Goal: Task Accomplishment & Management: Complete application form

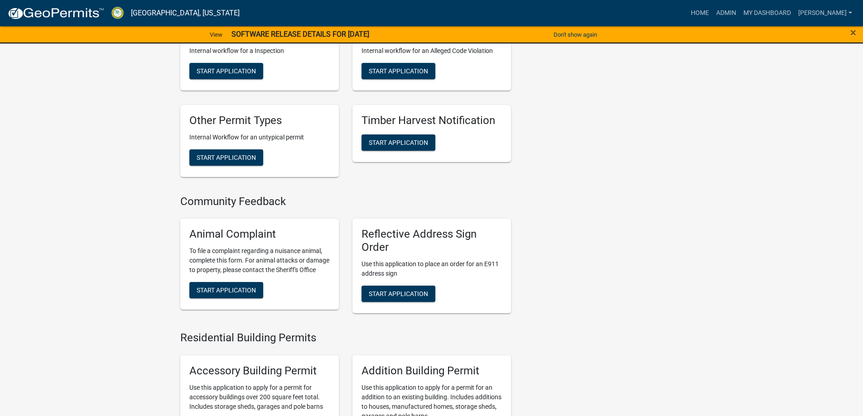
scroll to position [316, 0]
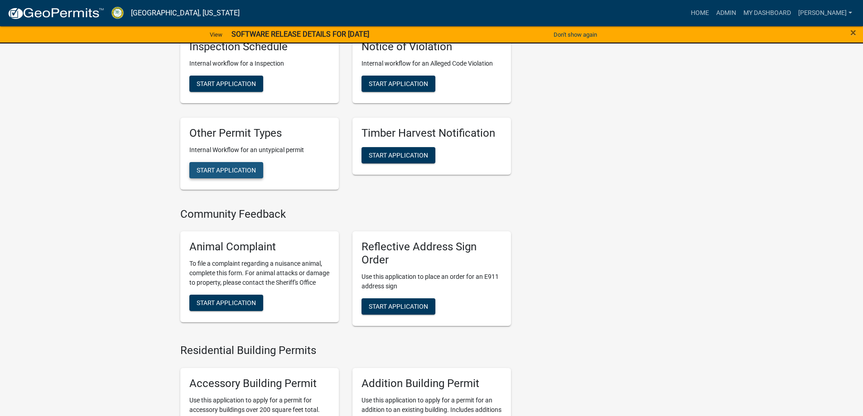
click at [217, 170] on span "Start Application" at bounding box center [226, 169] width 59 height 7
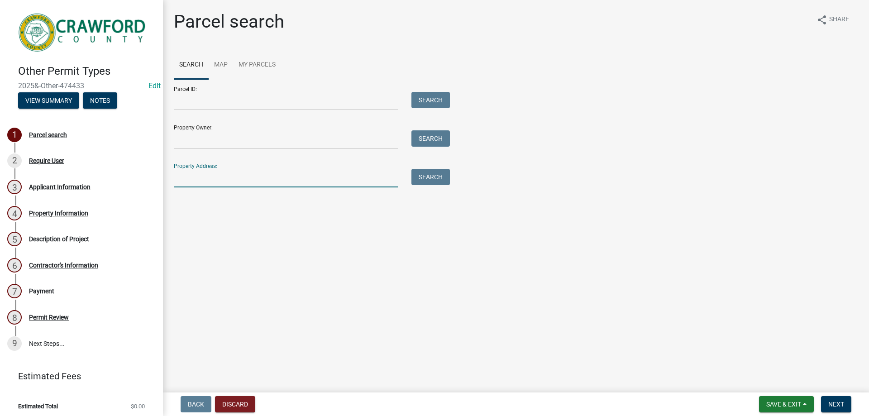
click at [199, 178] on input "Property Address:" at bounding box center [286, 178] width 224 height 19
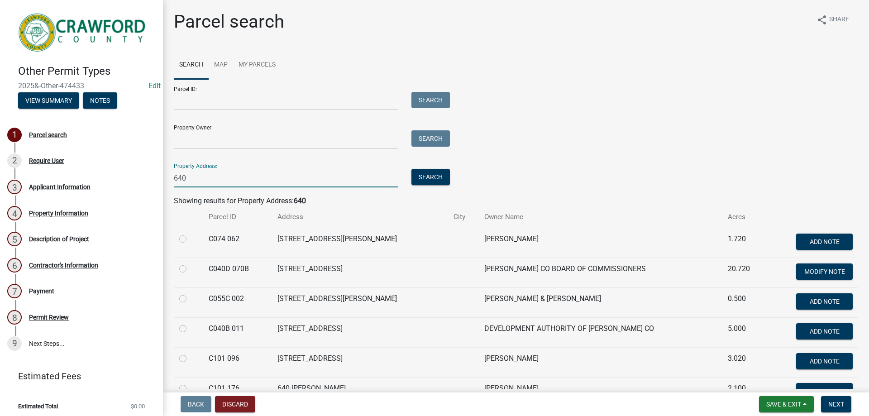
type input "640"
click at [190, 264] on label at bounding box center [190, 264] width 0 height 0
click at [190, 269] on 070B "radio" at bounding box center [193, 267] width 6 height 6
radio 070B "true"
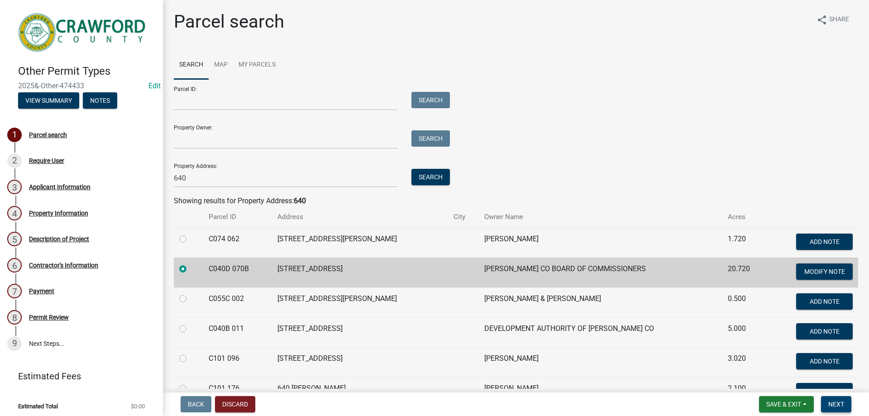
click at [835, 404] on span "Next" at bounding box center [837, 404] width 16 height 7
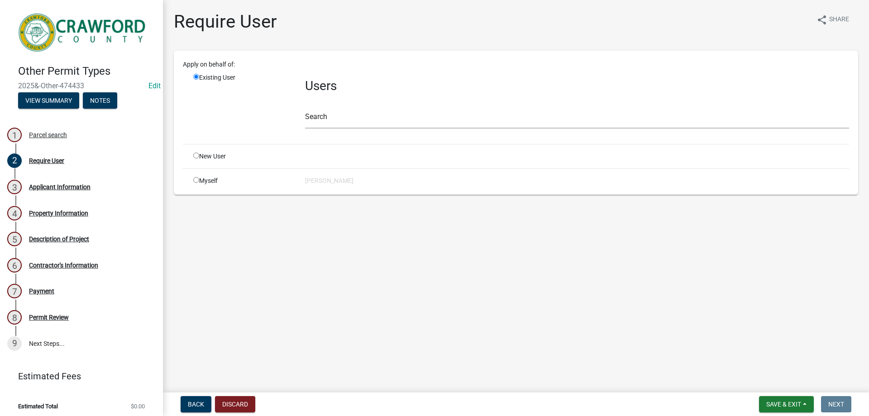
click at [198, 179] on input "radio" at bounding box center [196, 180] width 6 height 6
radio input "true"
radio input "false"
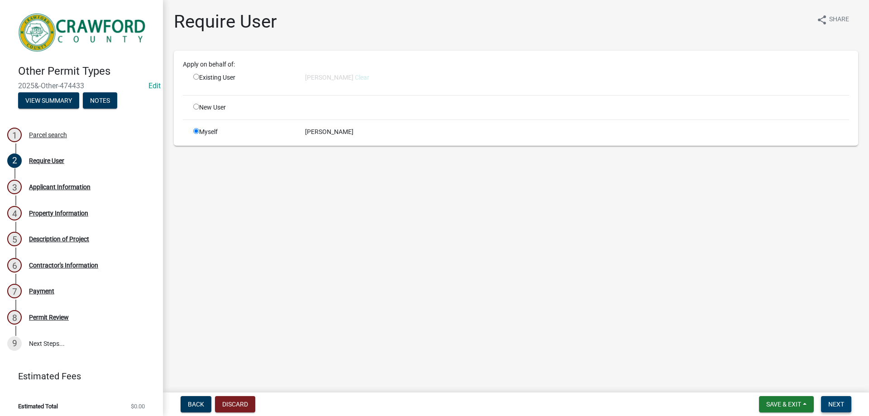
click at [835, 402] on span "Next" at bounding box center [837, 404] width 16 height 7
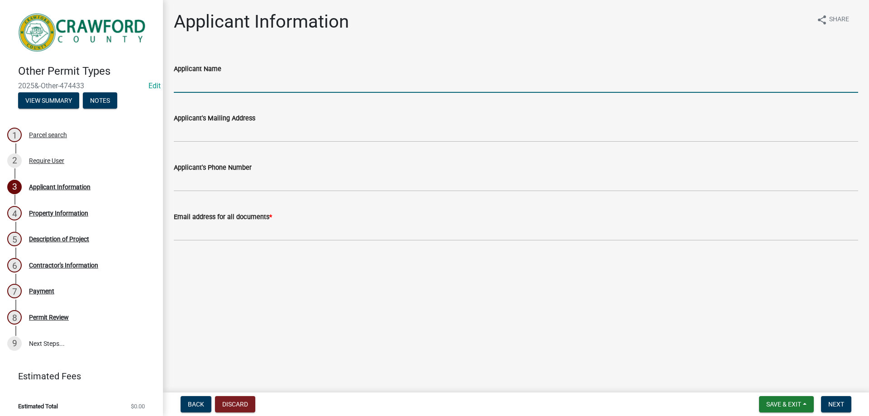
click at [189, 84] on input "Applicant Name" at bounding box center [516, 83] width 685 height 19
type input "Amber Bostic"
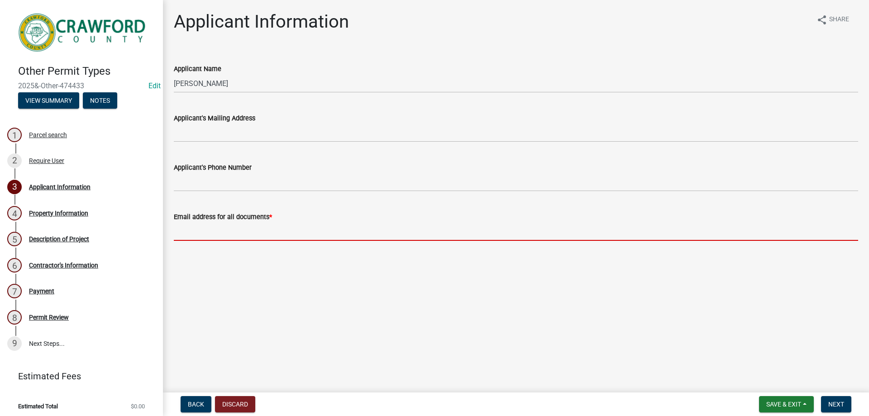
click at [189, 231] on input "Email address for all documents *" at bounding box center [516, 231] width 685 height 19
type input "[PERSON_NAME][EMAIL_ADDRESS][DOMAIN_NAME]"
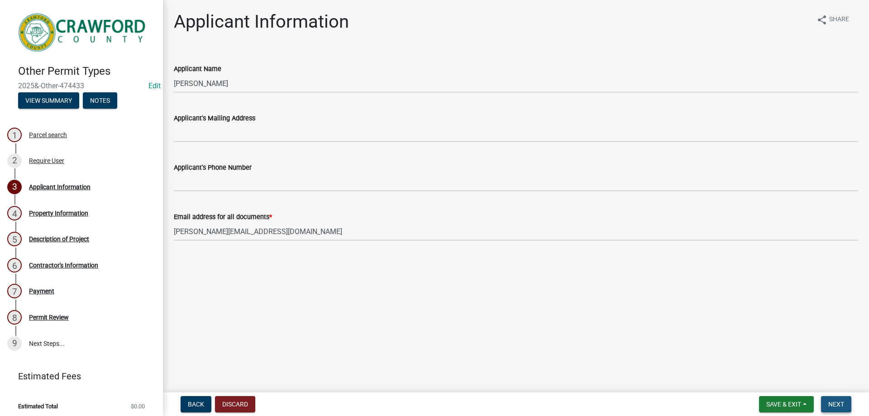
click at [836, 401] on span "Next" at bounding box center [837, 404] width 16 height 7
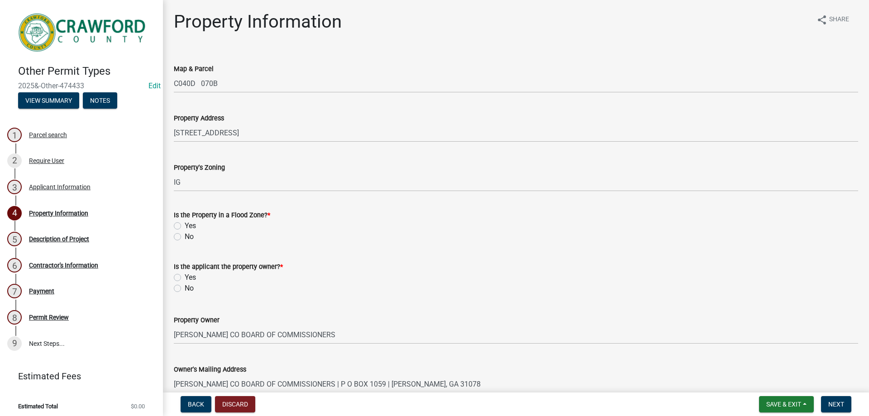
click at [185, 236] on label "No" at bounding box center [189, 236] width 9 height 11
click at [185, 236] on input "No" at bounding box center [188, 234] width 6 height 6
radio input "true"
click at [185, 280] on label "Yes" at bounding box center [190, 277] width 11 height 11
click at [185, 278] on input "Yes" at bounding box center [188, 275] width 6 height 6
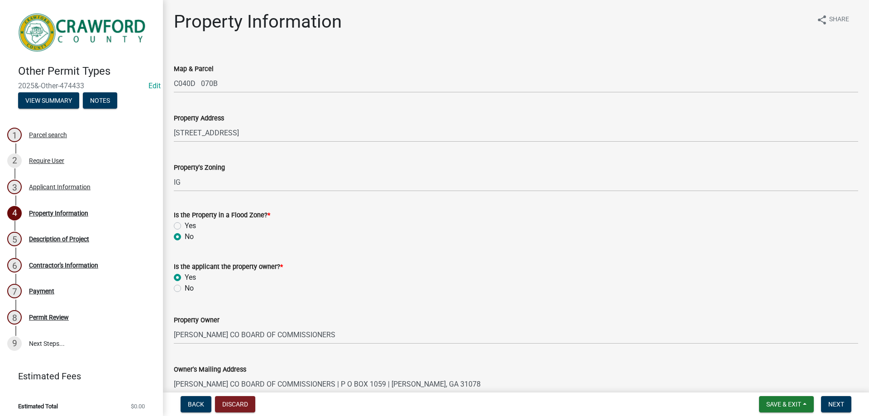
radio input "true"
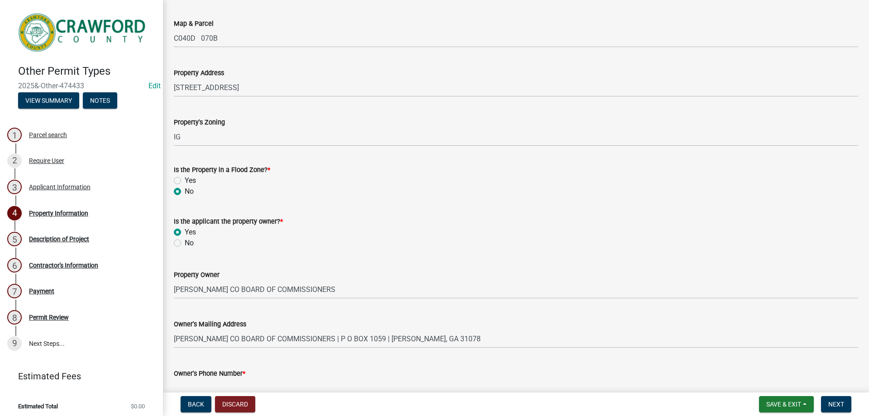
scroll to position [163, 0]
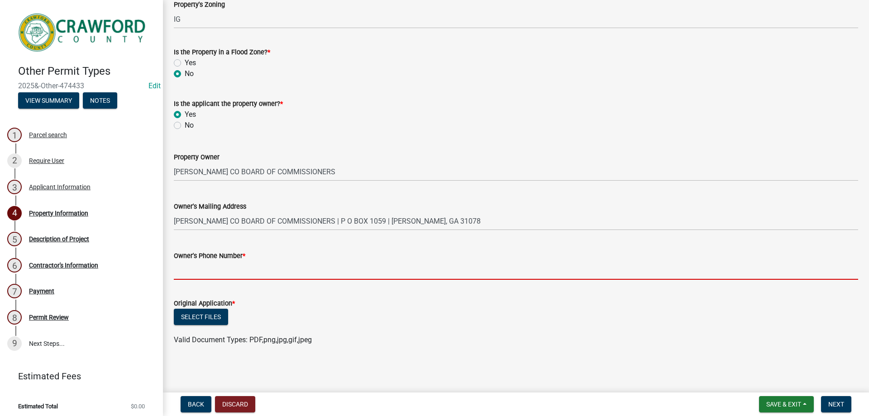
click at [185, 273] on input "Owner's Phone Number *" at bounding box center [516, 270] width 685 height 19
type input "478-836-3199"
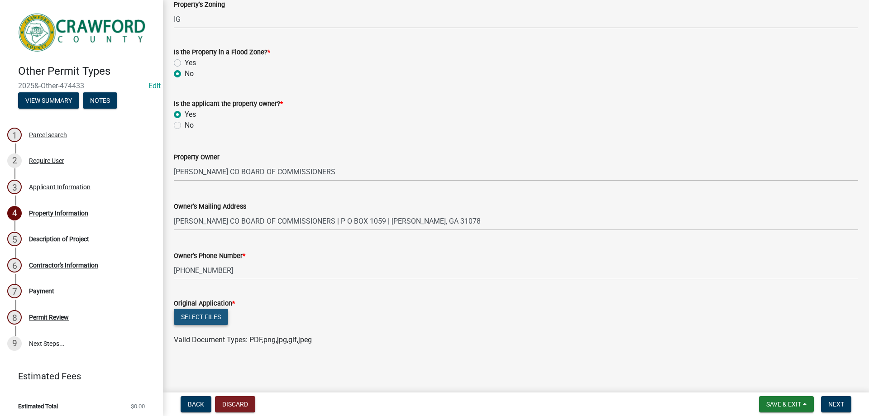
click at [208, 315] on button "Select files" at bounding box center [201, 317] width 54 height 16
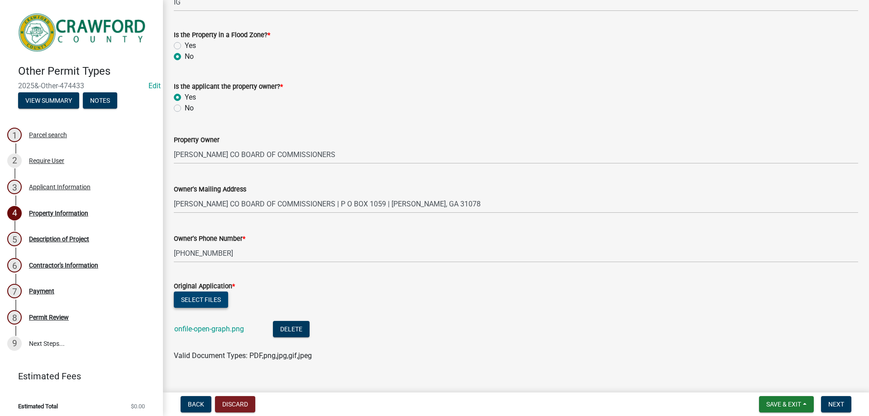
scroll to position [196, 0]
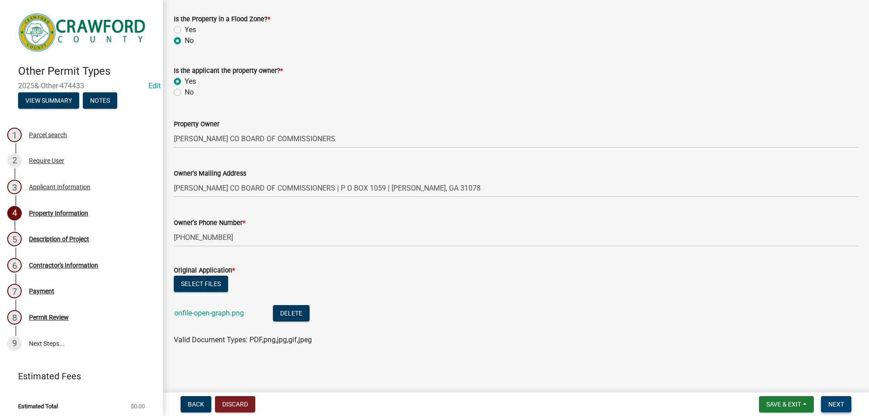
click at [833, 403] on span "Next" at bounding box center [837, 404] width 16 height 7
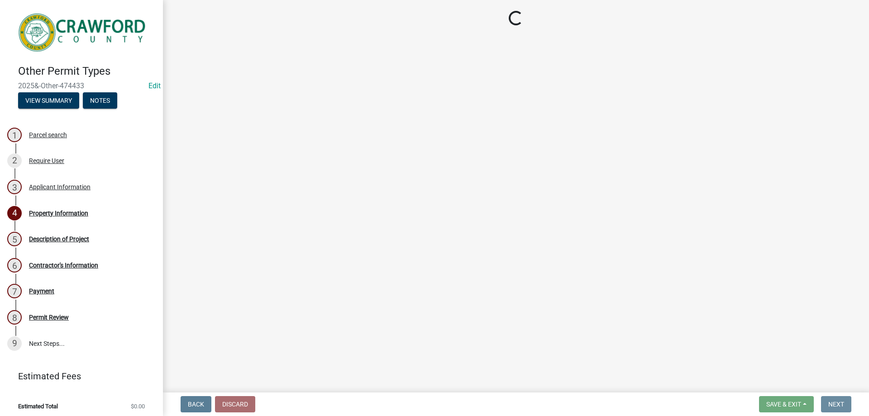
scroll to position [0, 0]
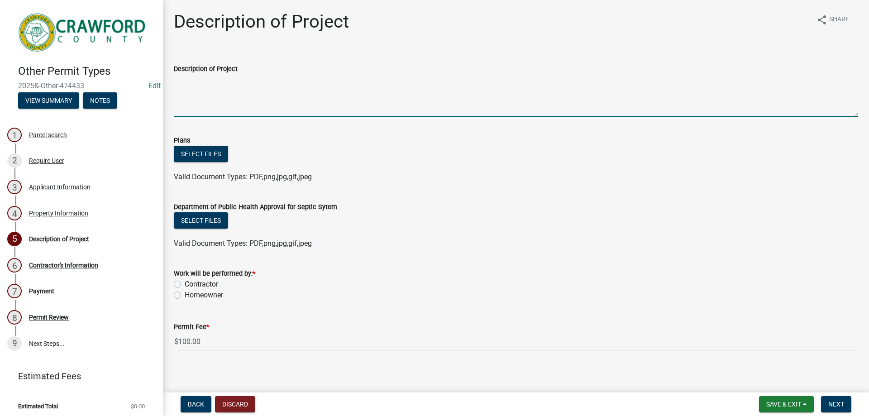
click at [198, 96] on textarea "Description of Project" at bounding box center [516, 95] width 685 height 43
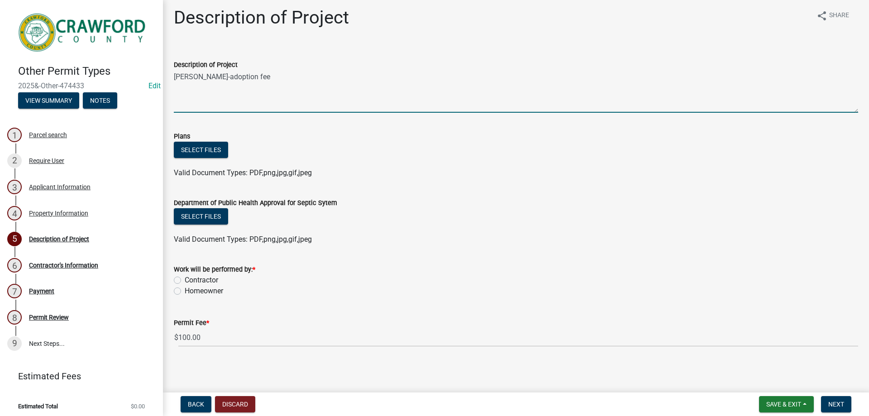
scroll to position [5, 0]
type textarea "Hank-adoption fee"
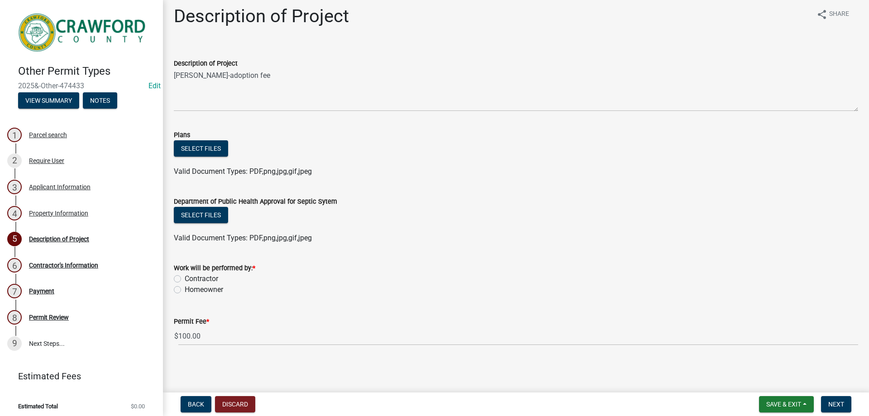
click at [185, 290] on label "Homeowner" at bounding box center [204, 289] width 38 height 11
click at [185, 290] on input "Homeowner" at bounding box center [188, 287] width 6 height 6
radio input "true"
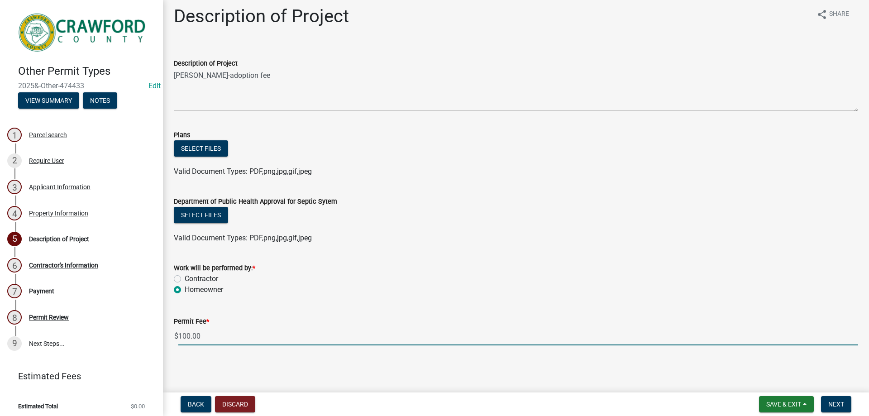
click at [219, 338] on input "100.00" at bounding box center [518, 336] width 680 height 19
type input "1"
type input "50.00"
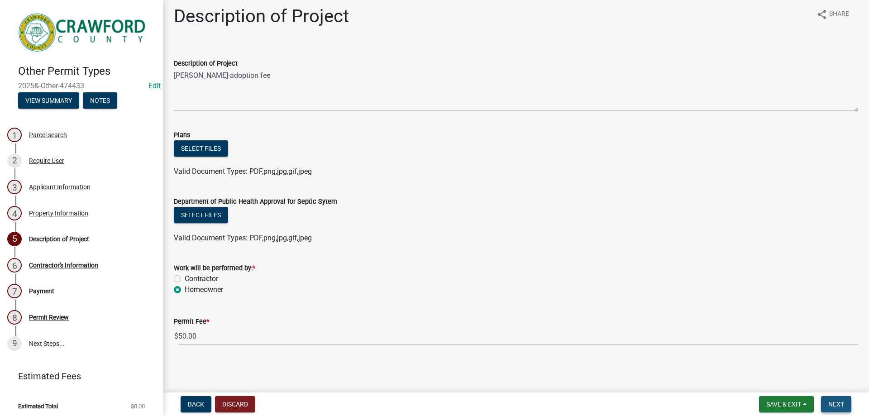
click at [833, 403] on span "Next" at bounding box center [837, 404] width 16 height 7
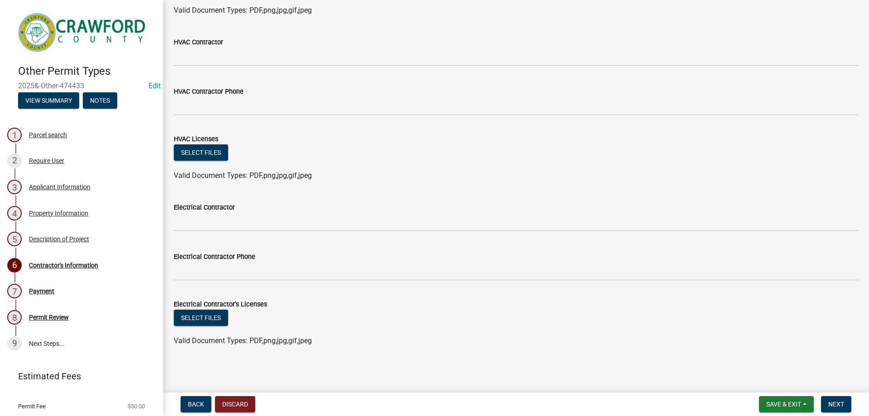
scroll to position [560, 0]
click at [836, 401] on span "Next" at bounding box center [837, 404] width 16 height 7
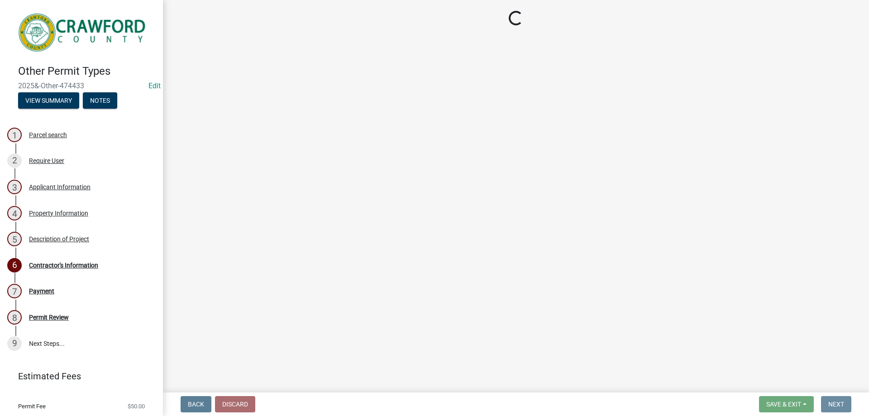
scroll to position [0, 0]
select select "3: 3"
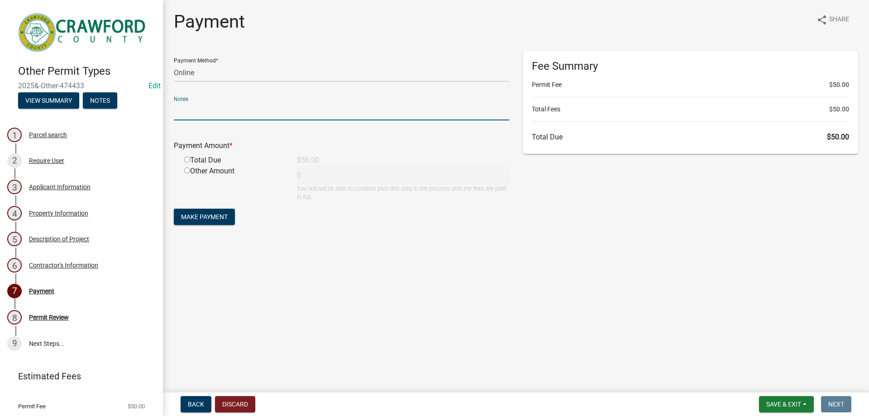
click at [207, 110] on input "text" at bounding box center [342, 111] width 336 height 19
type input "adoption fee"
click at [185, 159] on input "radio" at bounding box center [187, 160] width 6 height 6
radio input "true"
type input "50"
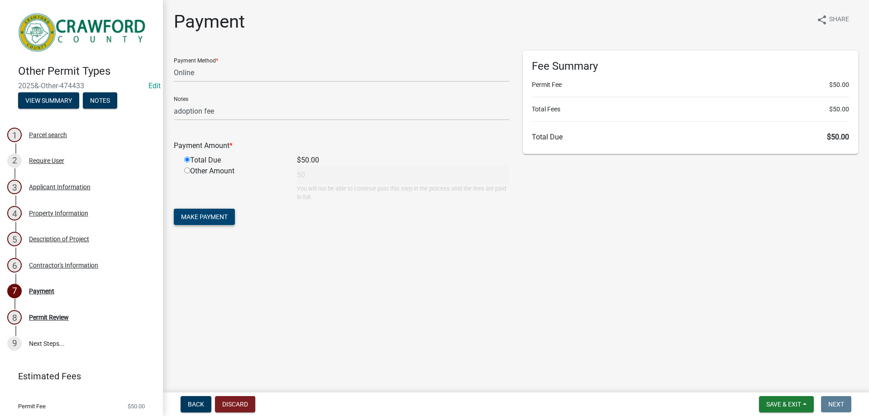
click at [203, 220] on span "Make Payment" at bounding box center [204, 216] width 47 height 7
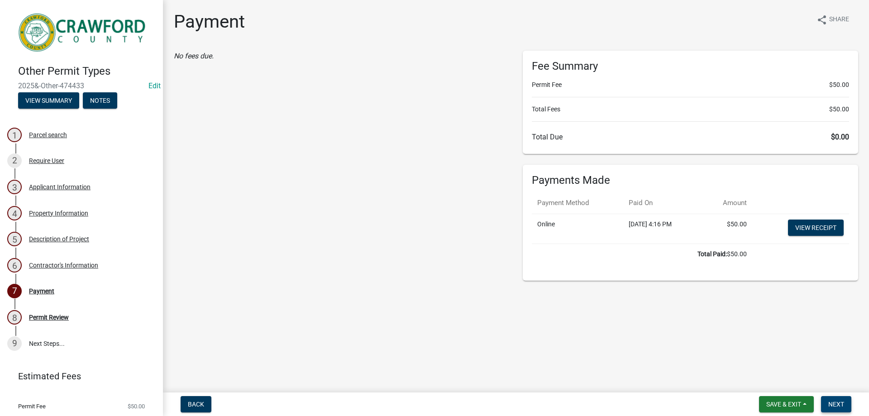
click at [837, 403] on span "Next" at bounding box center [837, 404] width 16 height 7
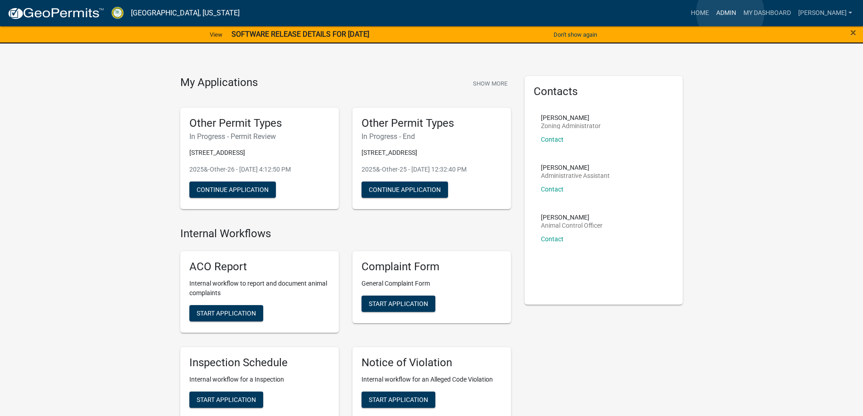
click at [730, 13] on link "Admin" at bounding box center [725, 13] width 27 height 17
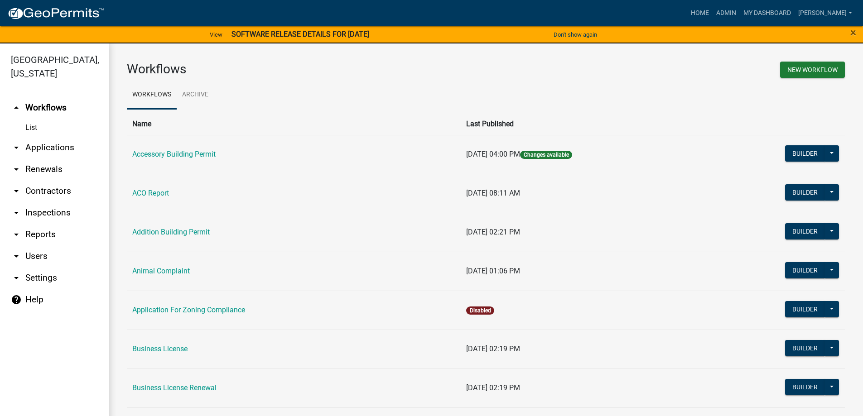
click at [42, 144] on link "arrow_drop_down Applications" at bounding box center [54, 148] width 109 height 22
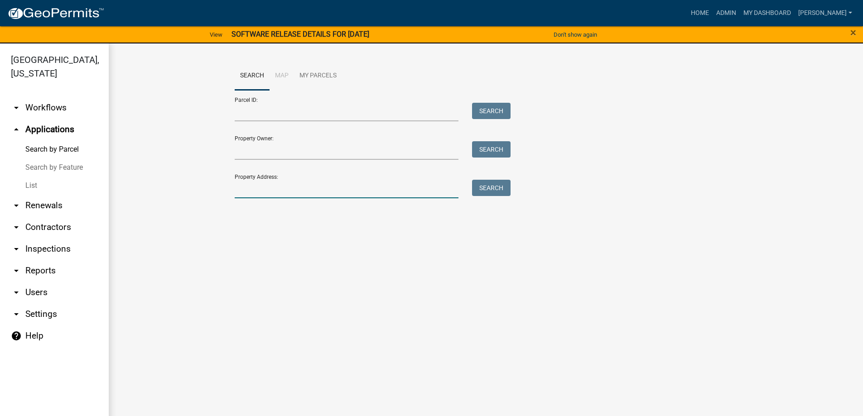
click at [276, 188] on input "Property Address:" at bounding box center [347, 189] width 224 height 19
type input "98"
click at [493, 186] on button "Search" at bounding box center [491, 188] width 38 height 16
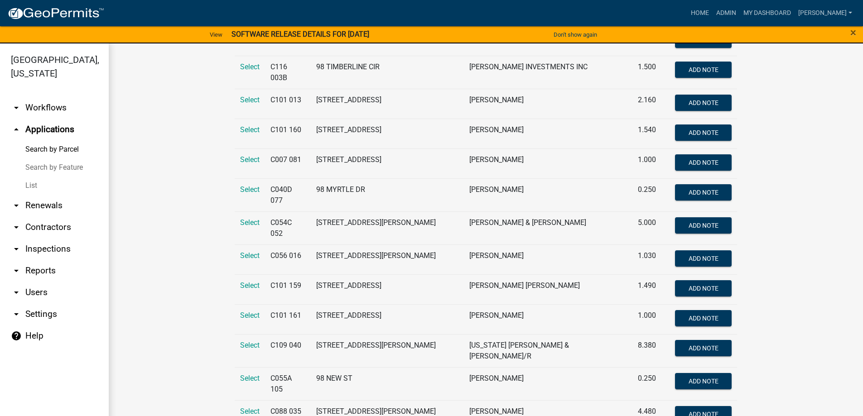
scroll to position [408, 0]
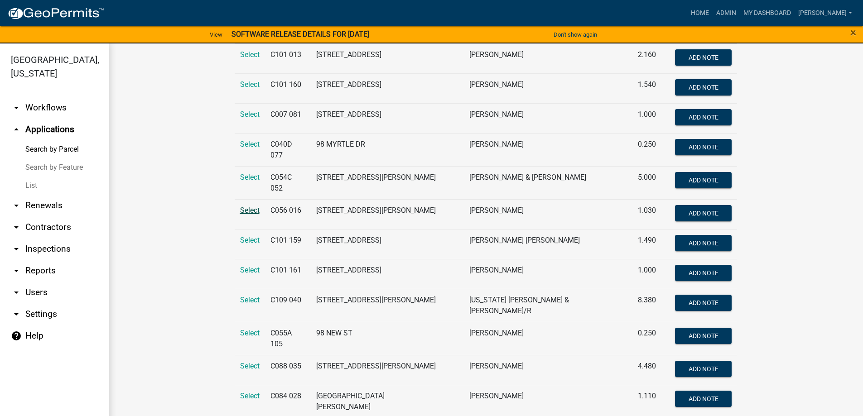
click at [244, 206] on span "Select" at bounding box center [249, 210] width 19 height 9
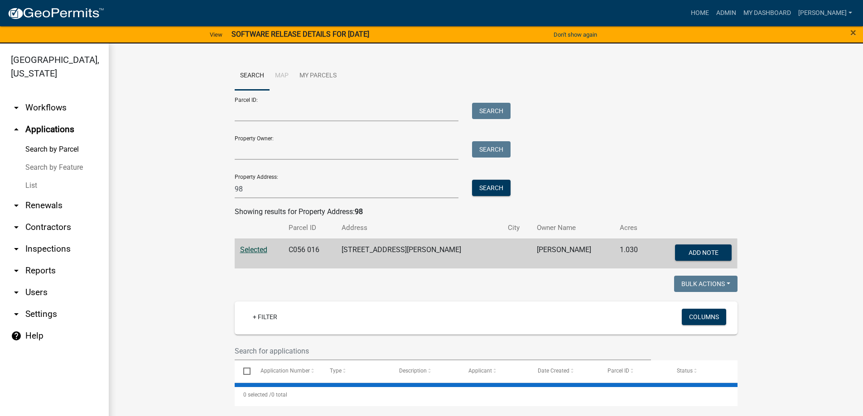
scroll to position [0, 0]
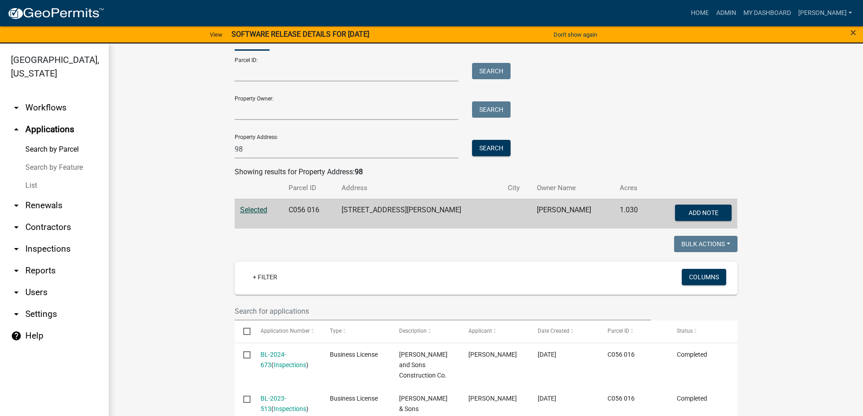
scroll to position [111, 0]
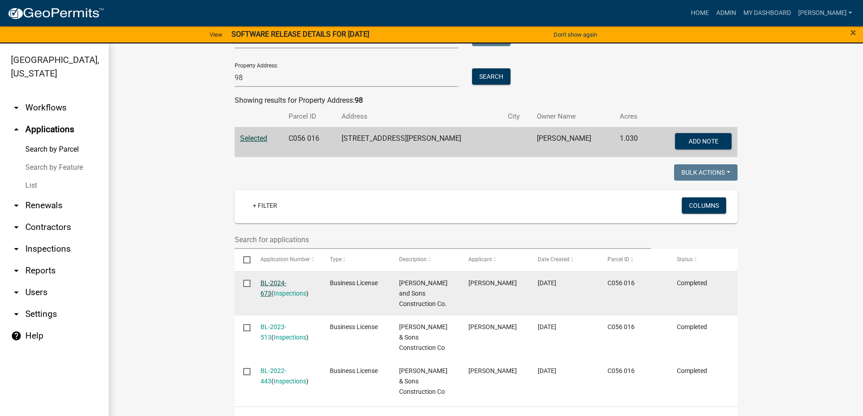
click at [273, 283] on link "BL-2024-673" at bounding box center [273, 288] width 26 height 18
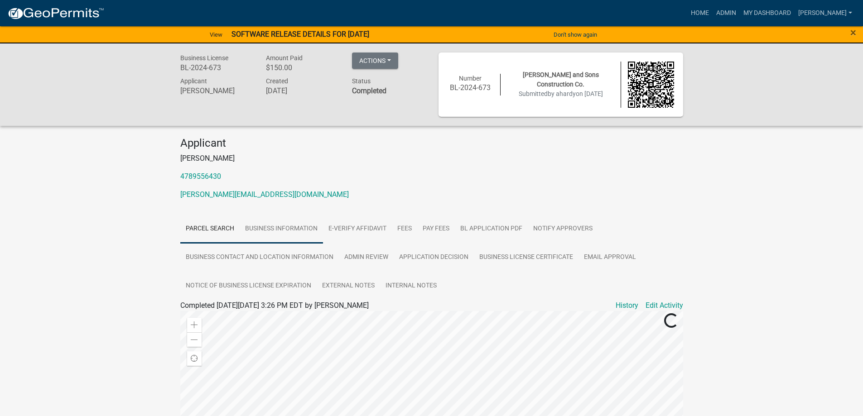
click at [269, 229] on link "Business Information" at bounding box center [281, 229] width 83 height 29
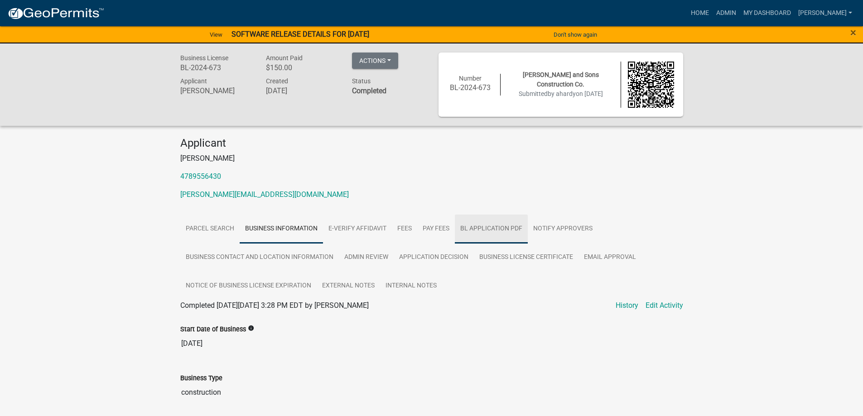
click at [477, 231] on link "BL Application PDF" at bounding box center [491, 229] width 73 height 29
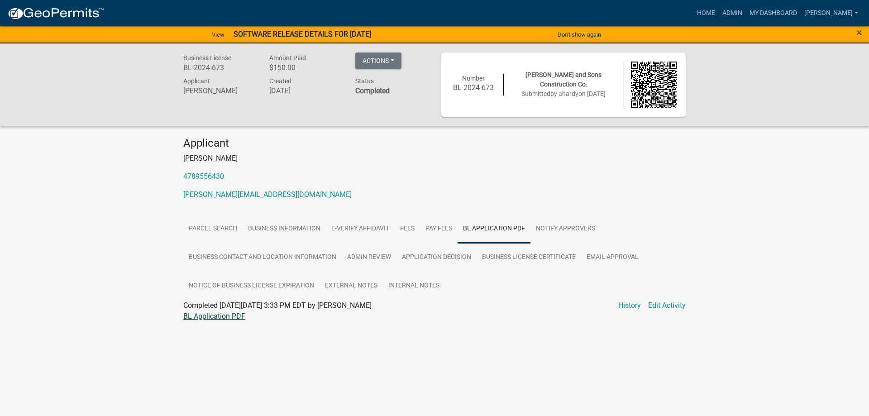
click at [231, 319] on link "BL Application PDF" at bounding box center [214, 316] width 62 height 9
click at [736, 10] on link "Admin" at bounding box center [732, 13] width 27 height 17
click at [719, 13] on link "Home" at bounding box center [706, 13] width 25 height 17
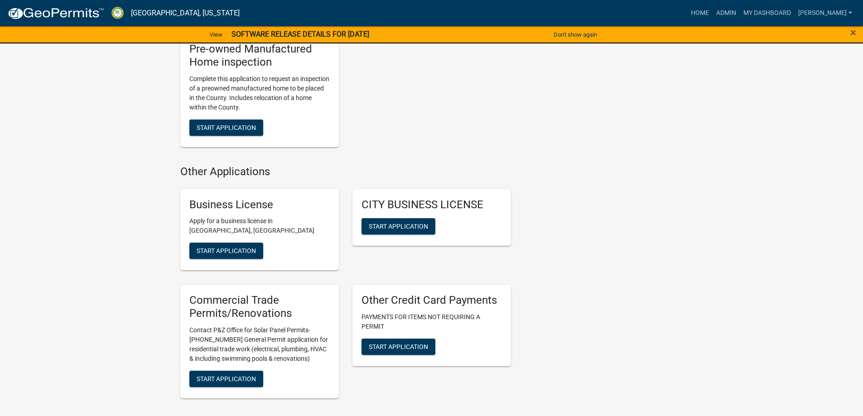
scroll to position [1176, 0]
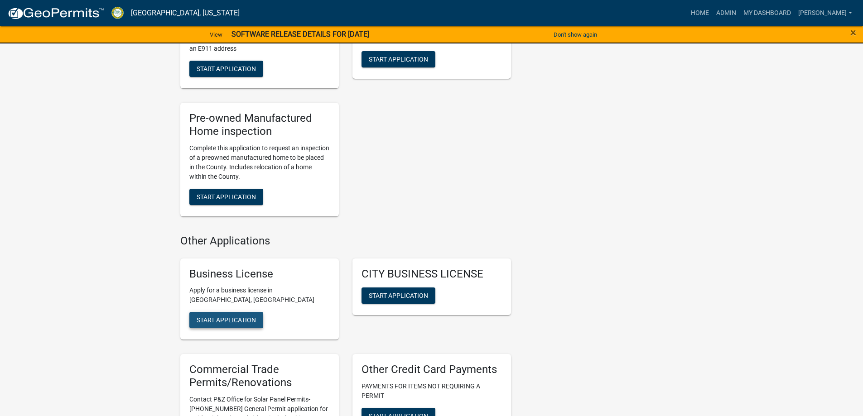
click at [243, 324] on span "Start Application" at bounding box center [226, 320] width 59 height 7
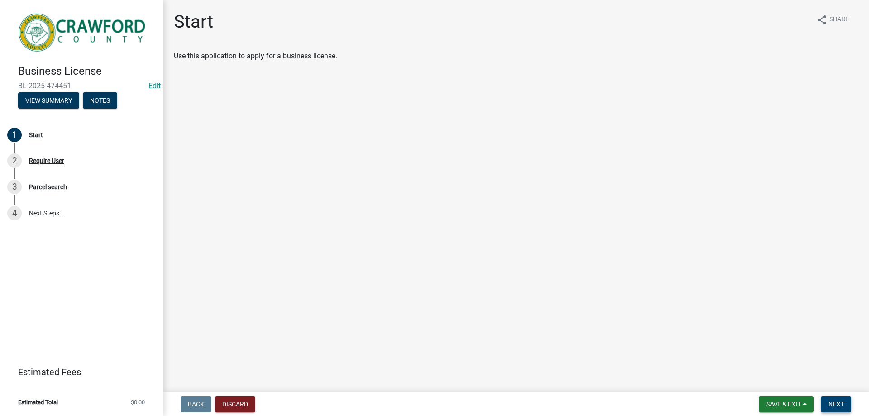
click at [843, 399] on button "Next" at bounding box center [836, 404] width 30 height 16
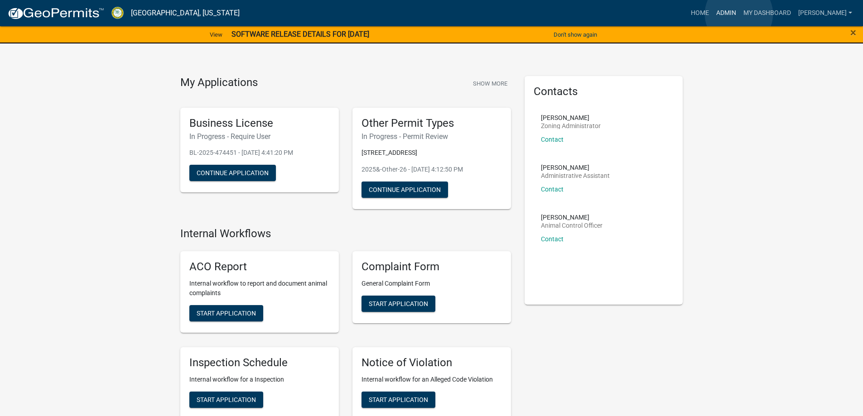
click at [739, 14] on link "Admin" at bounding box center [725, 13] width 27 height 17
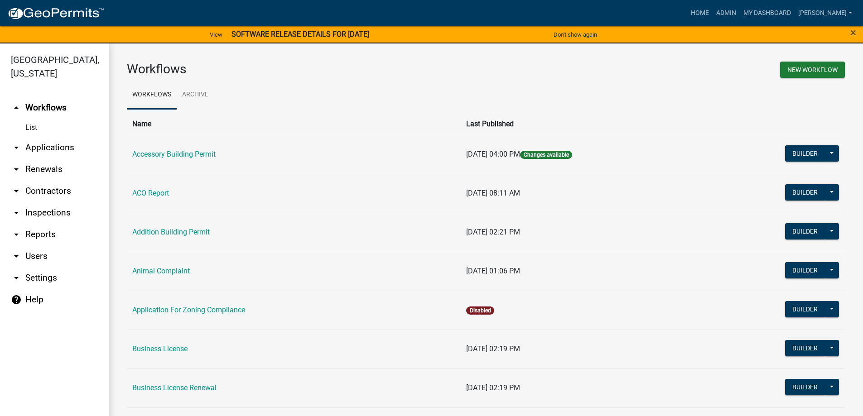
click at [70, 148] on link "arrow_drop_down Applications" at bounding box center [54, 148] width 109 height 22
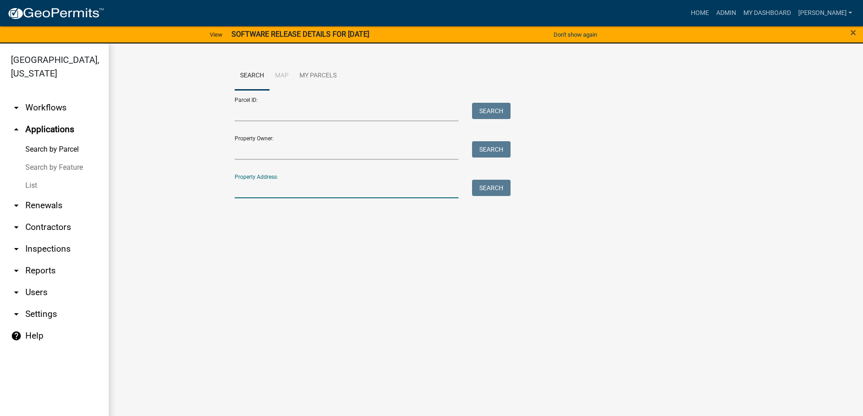
click at [240, 192] on input "Property Address:" at bounding box center [347, 189] width 224 height 19
type input "98"
click at [488, 191] on button "Search" at bounding box center [491, 188] width 38 height 16
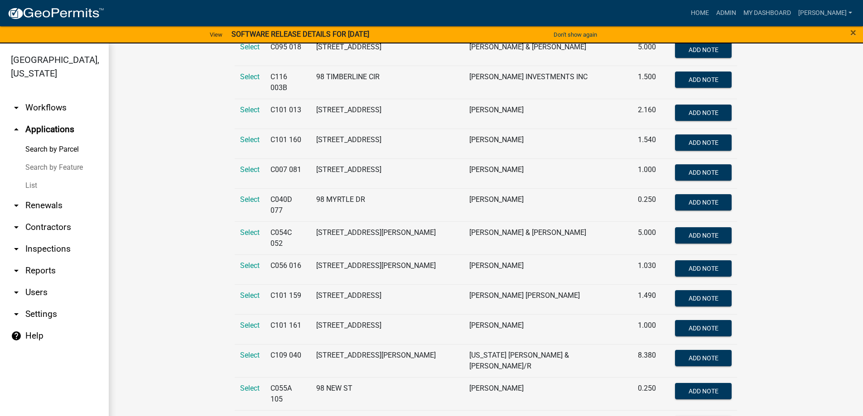
scroll to position [362, 0]
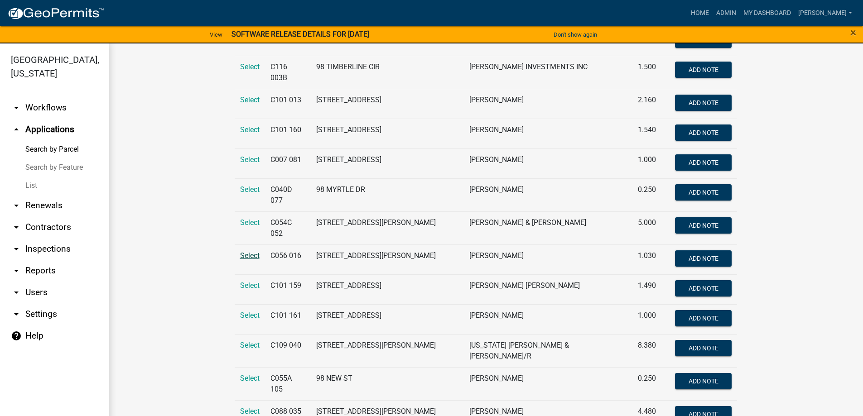
click at [248, 251] on span "Select" at bounding box center [249, 255] width 19 height 9
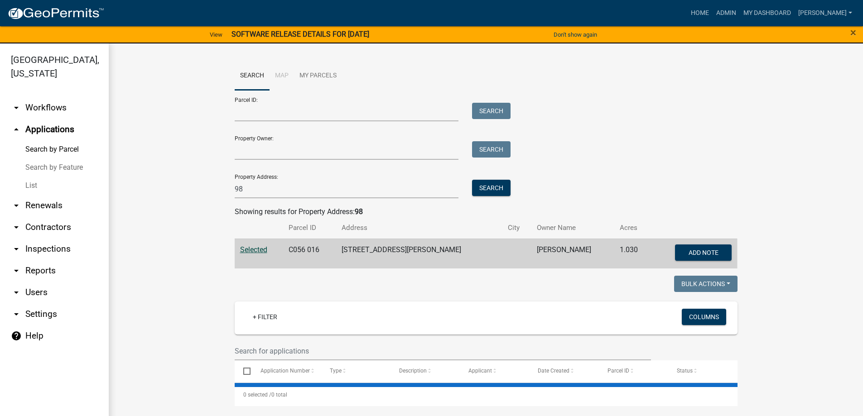
scroll to position [0, 0]
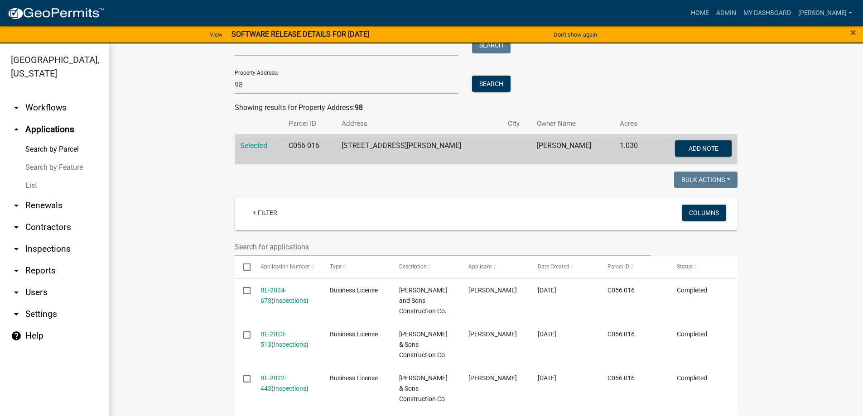
scroll to position [111, 0]
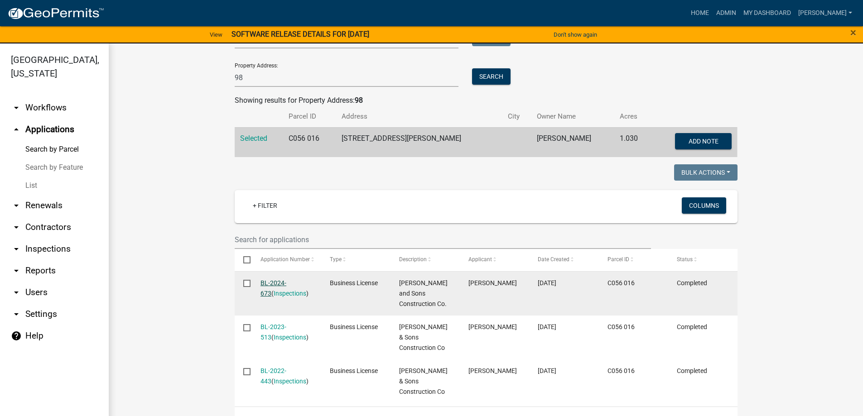
click at [269, 280] on link "BL-2024-673" at bounding box center [273, 288] width 26 height 18
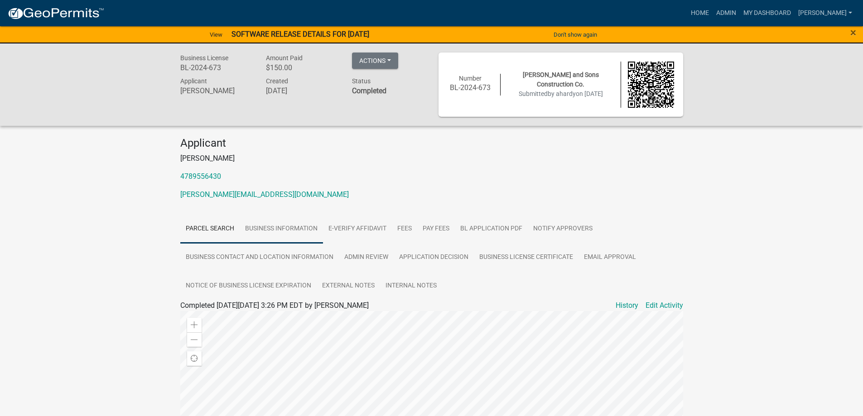
click at [298, 231] on link "Business Information" at bounding box center [281, 229] width 83 height 29
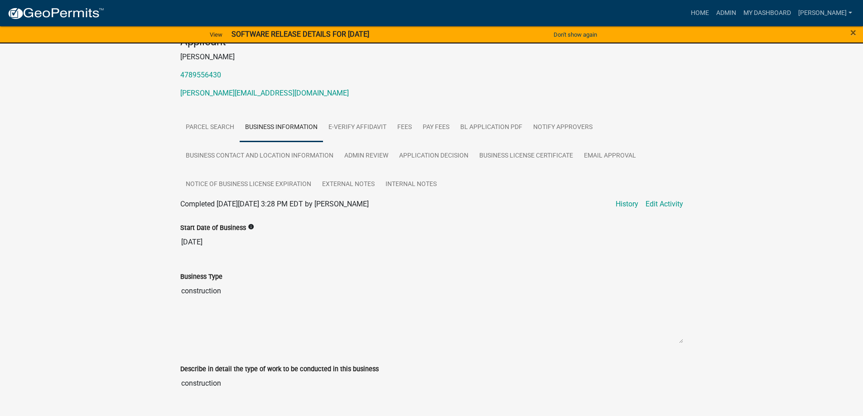
scroll to position [45, 0]
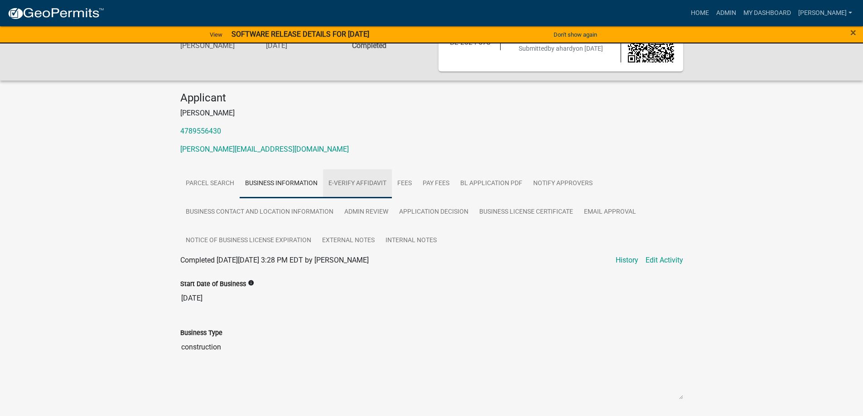
click at [354, 187] on link "E-Verify Affidavit" at bounding box center [357, 183] width 69 height 29
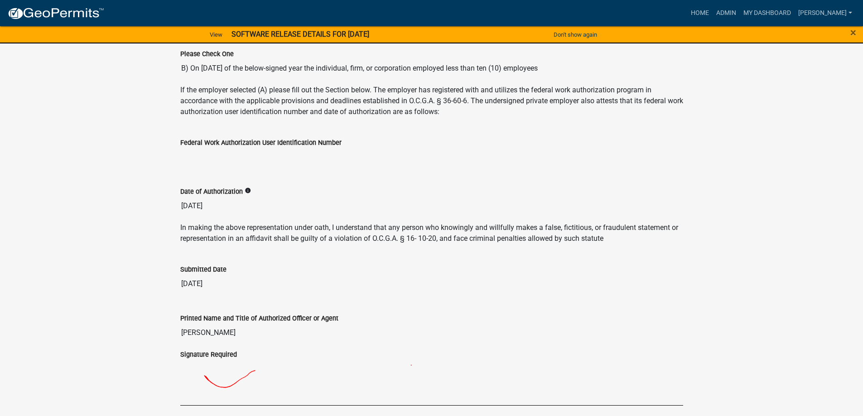
scroll to position [218, 0]
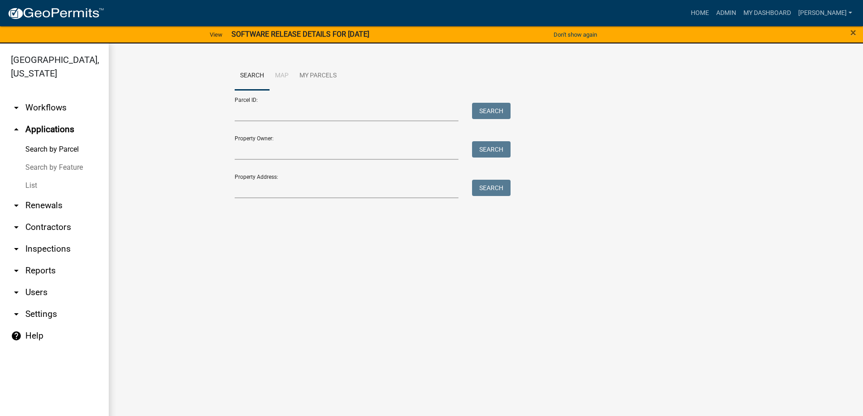
click at [30, 187] on link "List" at bounding box center [54, 186] width 109 height 18
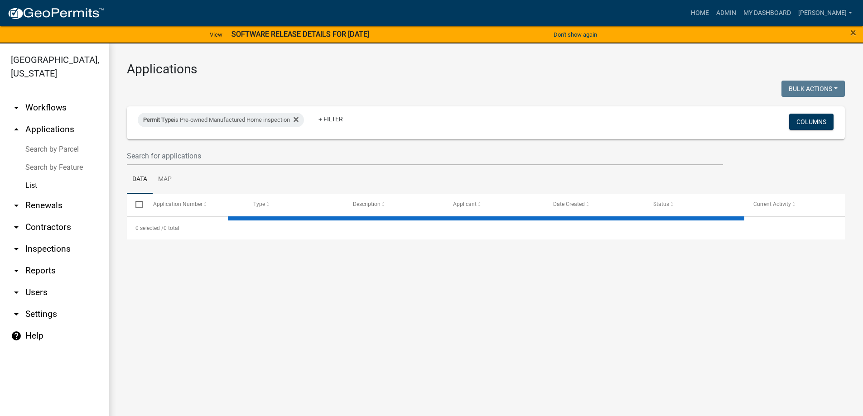
select select "3: 100"
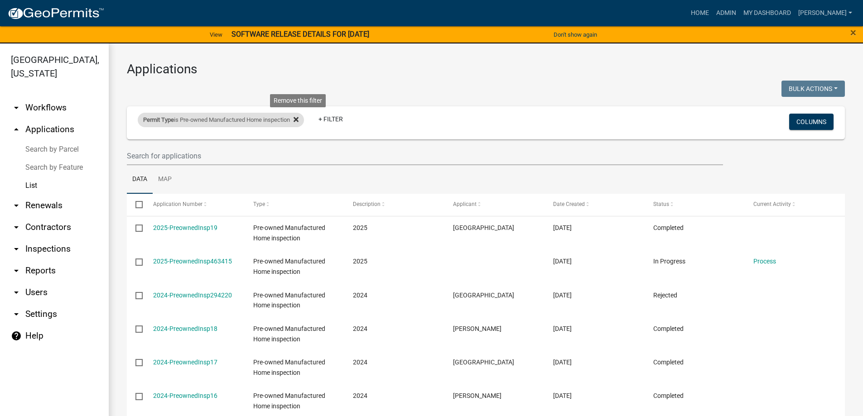
click at [298, 120] on icon at bounding box center [295, 119] width 5 height 7
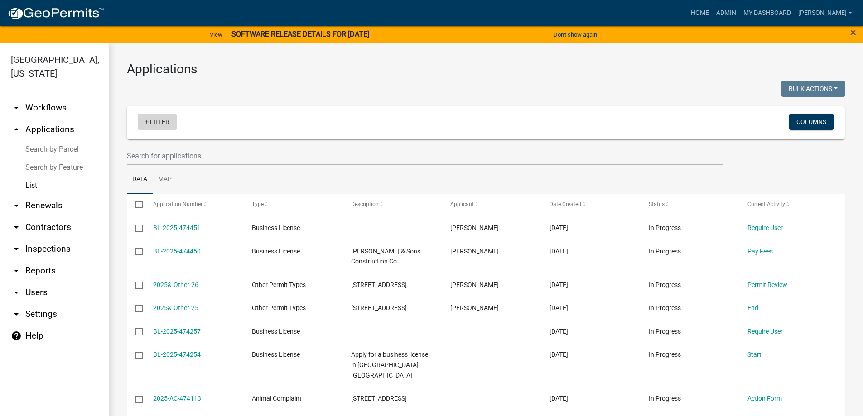
click at [163, 124] on link "+ Filter" at bounding box center [157, 122] width 39 height 16
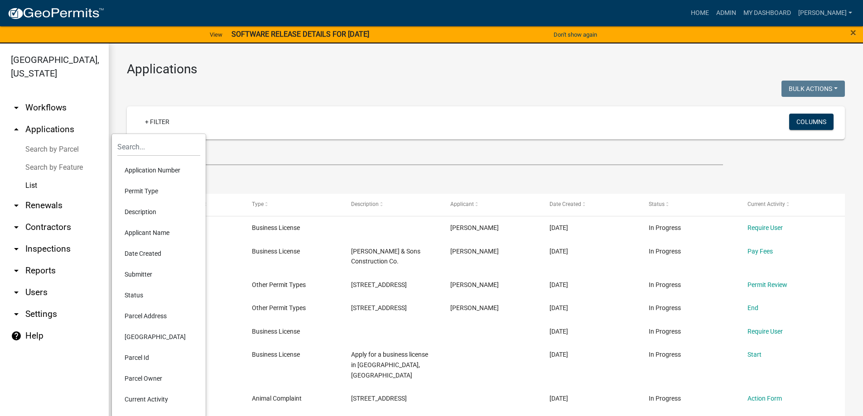
click at [145, 192] on li "Permit Type" at bounding box center [158, 191] width 83 height 21
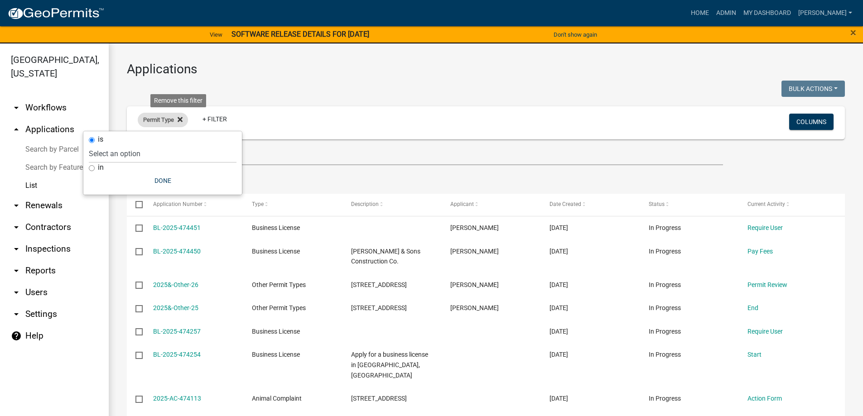
click at [179, 119] on icon at bounding box center [179, 119] width 5 height 5
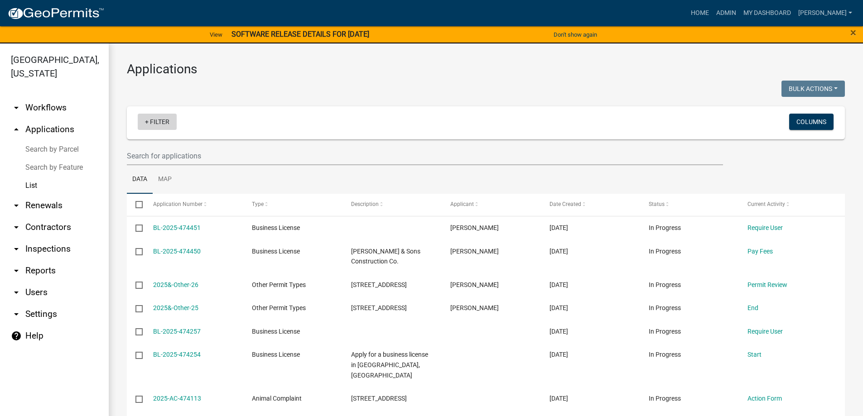
click at [167, 125] on link "+ Filter" at bounding box center [157, 122] width 39 height 16
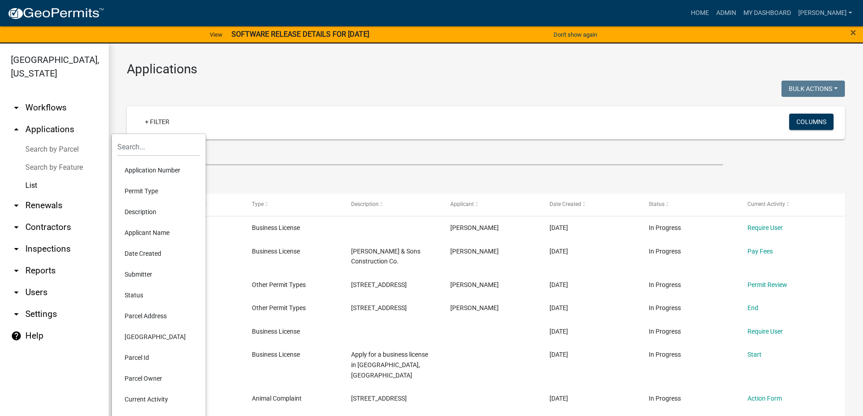
click at [137, 302] on li "Status" at bounding box center [158, 295] width 83 height 21
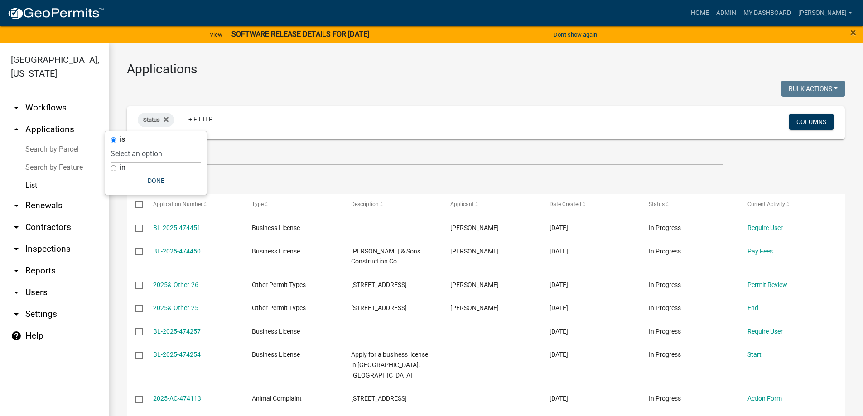
click at [139, 158] on select "Select an option Not Started In Progress Completed Expired Locked Withdrawn Voi…" at bounding box center [155, 153] width 91 height 19
select select "1"
click at [129, 144] on select "Select an option Not Started In Progress Completed Expired Locked Withdrawn Voi…" at bounding box center [155, 153] width 91 height 19
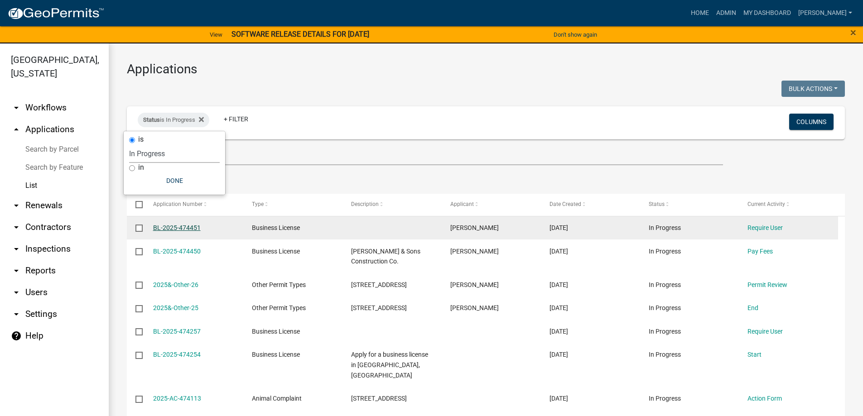
click at [173, 225] on link "BL-2025-474451" at bounding box center [177, 227] width 48 height 7
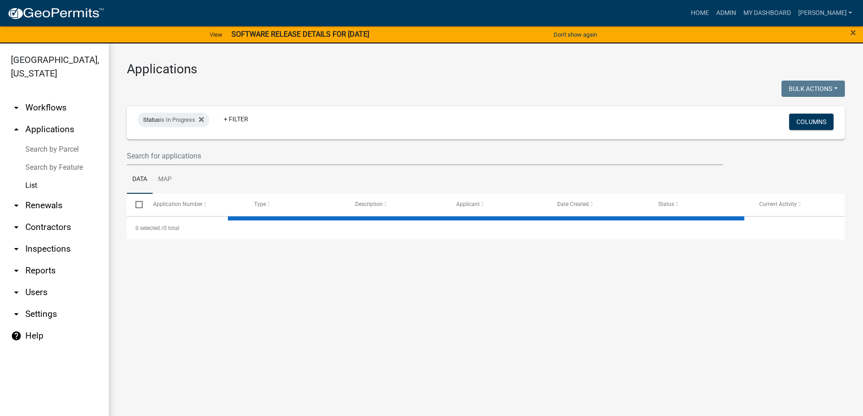
select select "3: 100"
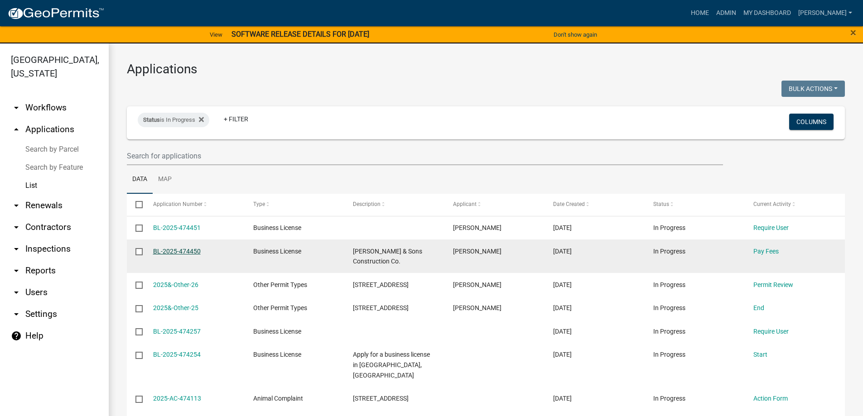
click at [173, 251] on link "BL-2025-474450" at bounding box center [177, 251] width 48 height 7
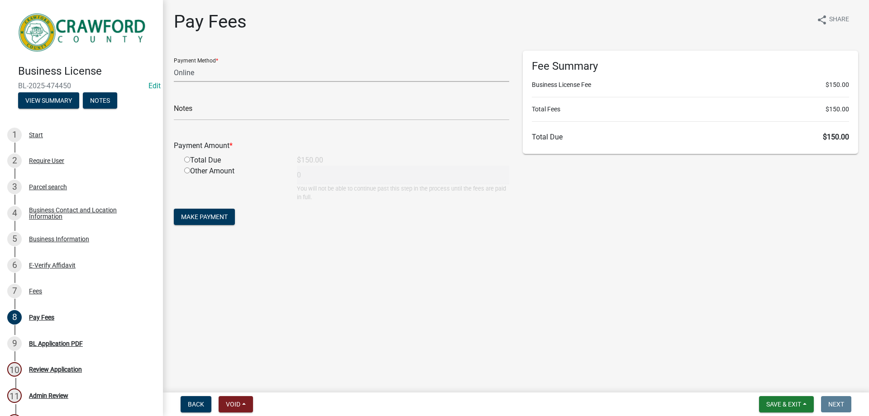
click at [204, 75] on select "Credit Card POS Check Cash Online" at bounding box center [342, 72] width 336 height 19
select select "1: 0"
click at [174, 63] on select "Credit Card POS Check Cash Online" at bounding box center [342, 72] width 336 height 19
click at [186, 161] on input "radio" at bounding box center [187, 160] width 6 height 6
radio input "true"
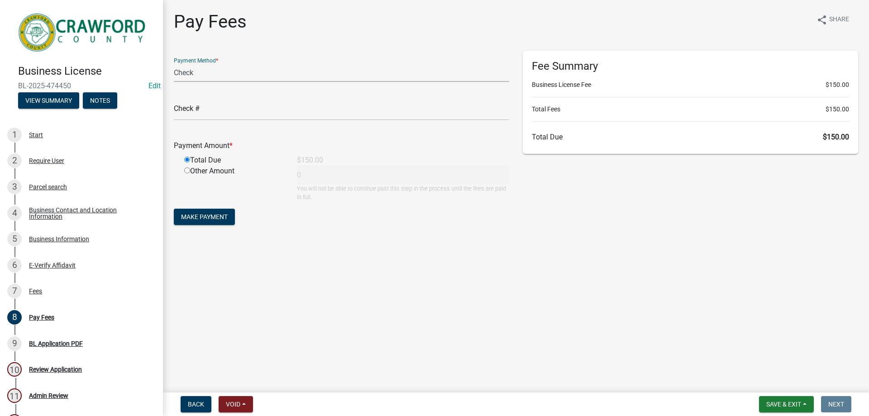
type input "150"
click at [263, 110] on input "text" at bounding box center [342, 111] width 336 height 19
type input "4603"
click at [212, 217] on span "Make Payment" at bounding box center [204, 216] width 47 height 7
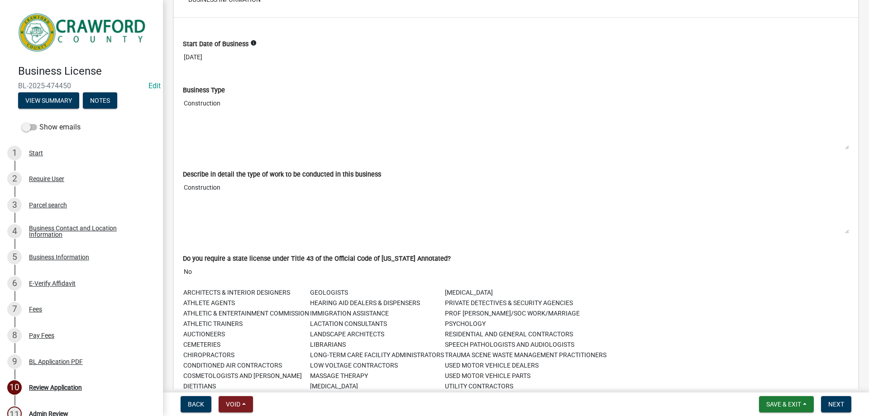
scroll to position [1630, 0]
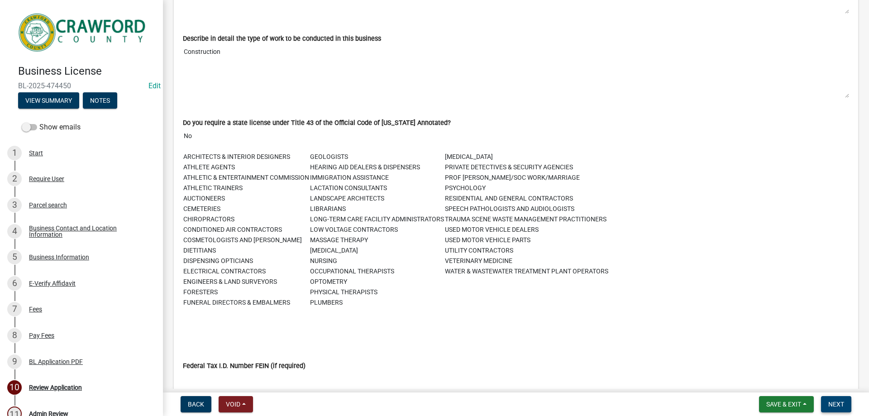
click at [832, 408] on button "Next" at bounding box center [836, 404] width 30 height 16
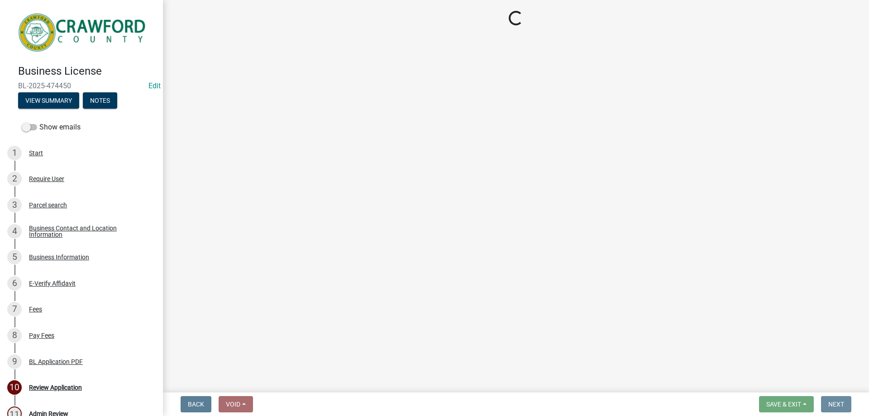
scroll to position [0, 0]
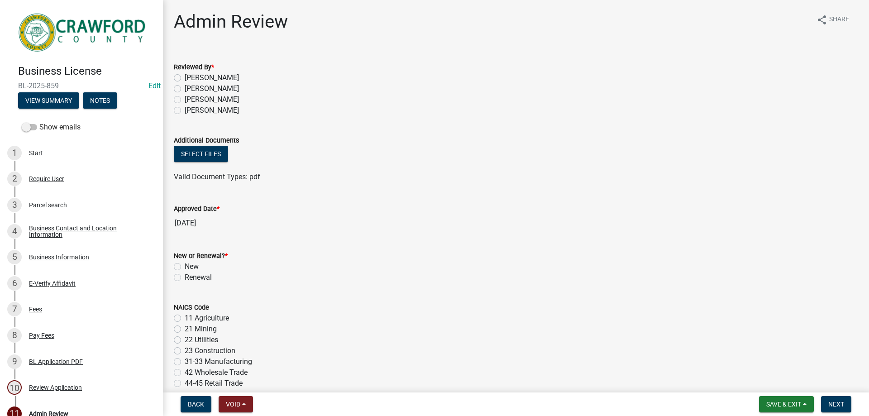
click at [201, 78] on label "[PERSON_NAME]" at bounding box center [212, 77] width 54 height 11
click at [191, 78] on input "[PERSON_NAME]" at bounding box center [188, 75] width 6 height 6
radio input "true"
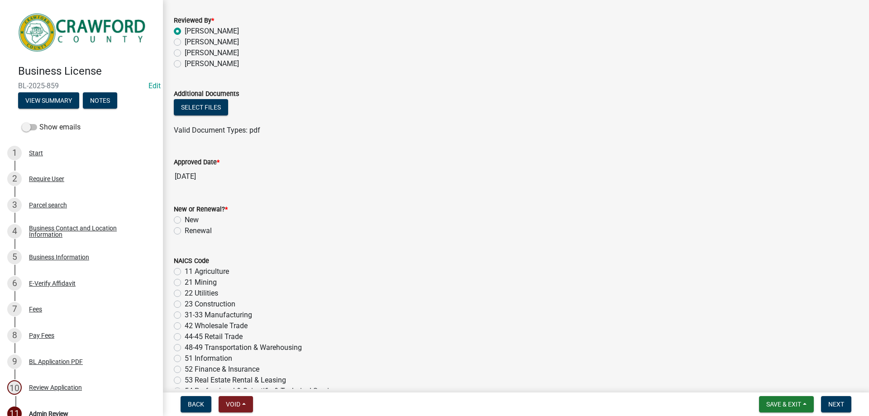
scroll to position [91, 0]
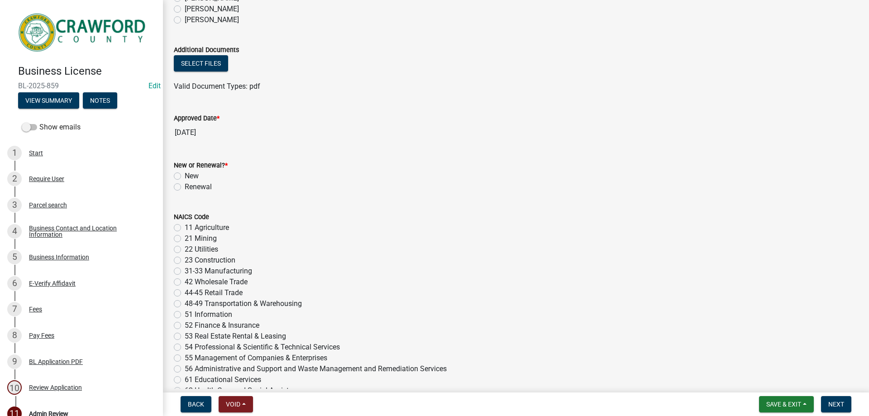
click at [185, 188] on label "Renewal" at bounding box center [198, 187] width 27 height 11
click at [185, 187] on input "Renewal" at bounding box center [188, 185] width 6 height 6
radio input "true"
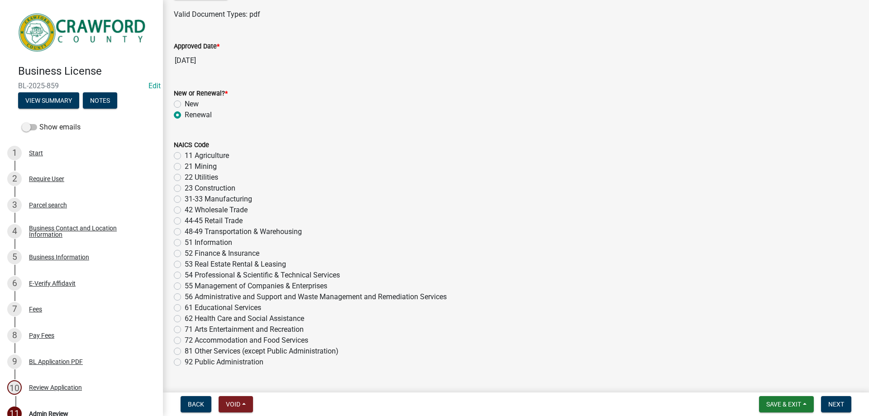
scroll to position [199, 0]
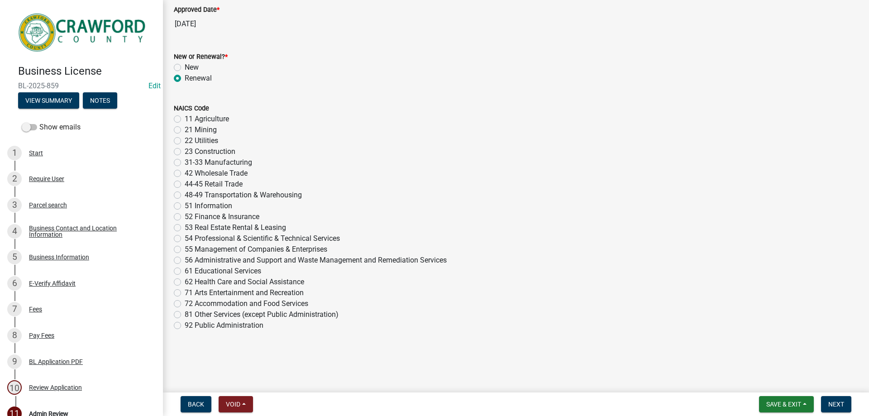
click at [185, 153] on label "23 Construction" at bounding box center [210, 151] width 51 height 11
click at [185, 152] on input "23 Construction" at bounding box center [188, 149] width 6 height 6
radio input "true"
click at [836, 403] on span "Next" at bounding box center [837, 404] width 16 height 7
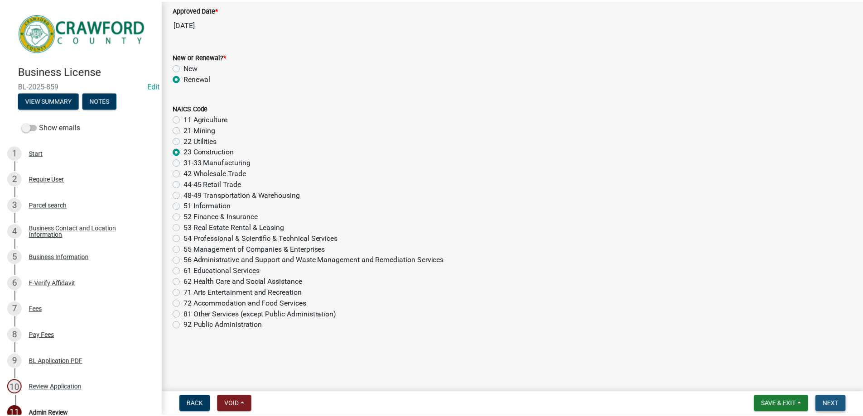
scroll to position [0, 0]
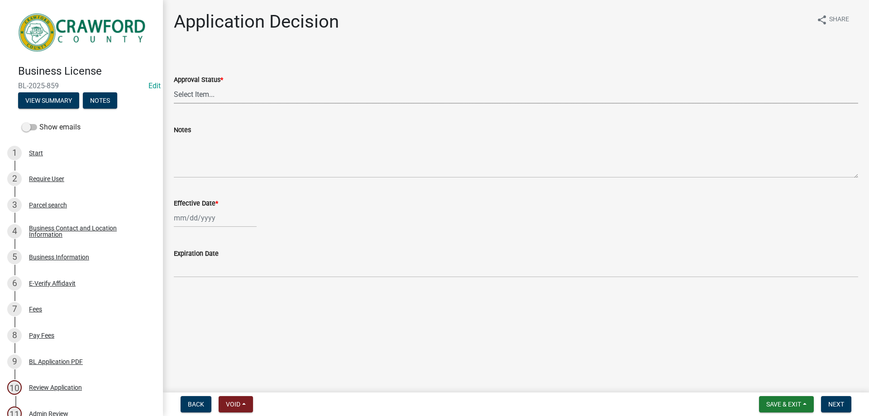
click at [205, 91] on select "Select Item... Approved Denied" at bounding box center [516, 94] width 685 height 19
click at [174, 85] on select "Select Item... Approved Denied" at bounding box center [516, 94] width 685 height 19
select select "154a3ead-b6ba-47d9-92f4-4d38623f667a"
select select "9"
select select "2025"
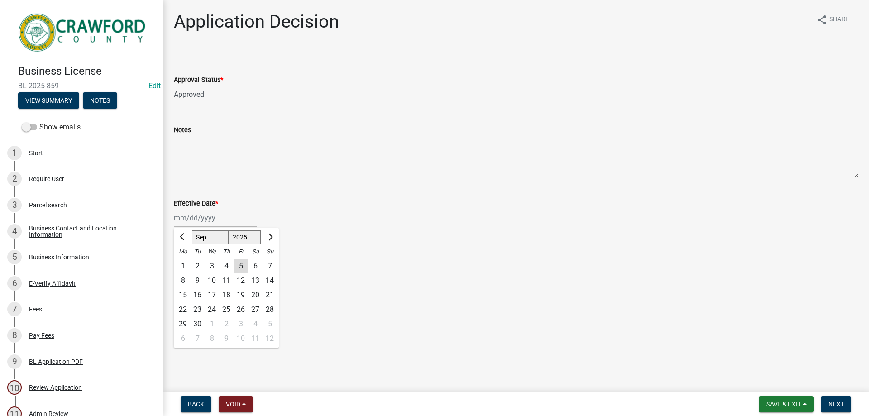
click at [193, 215] on div "[PERSON_NAME] Feb Mar Apr [PERSON_NAME][DATE] Oct Nov [DATE] 1526 1527 1528 152…" at bounding box center [215, 218] width 83 height 19
click at [241, 264] on div "5" at bounding box center [241, 266] width 14 height 14
type input "[DATE]"
click at [835, 401] on span "Next" at bounding box center [837, 404] width 16 height 7
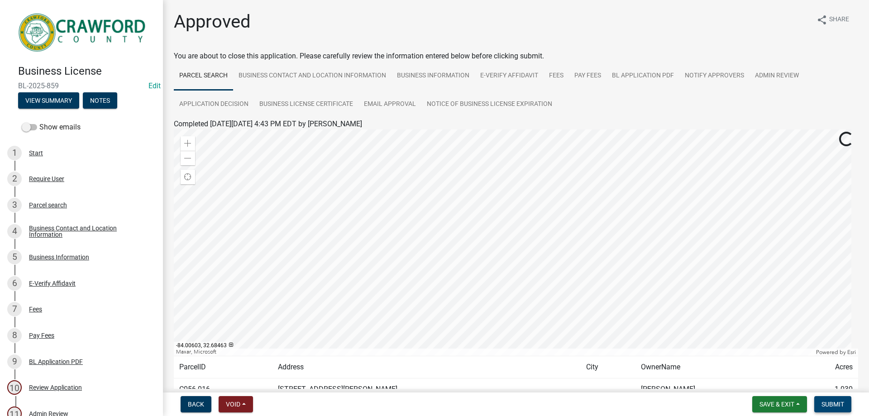
click at [829, 405] on span "Submit" at bounding box center [833, 404] width 23 height 7
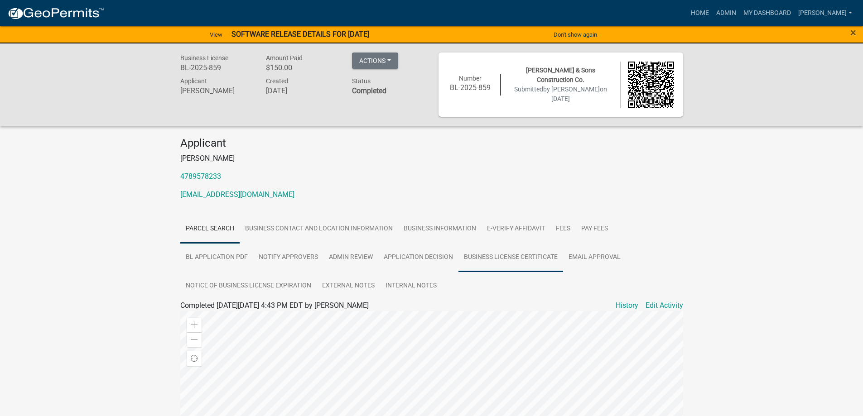
click at [485, 260] on link "Business License Certificate" at bounding box center [510, 257] width 105 height 29
click at [253, 317] on link "Business License Certificate" at bounding box center [227, 316] width 89 height 9
